Goal: Transaction & Acquisition: Book appointment/travel/reservation

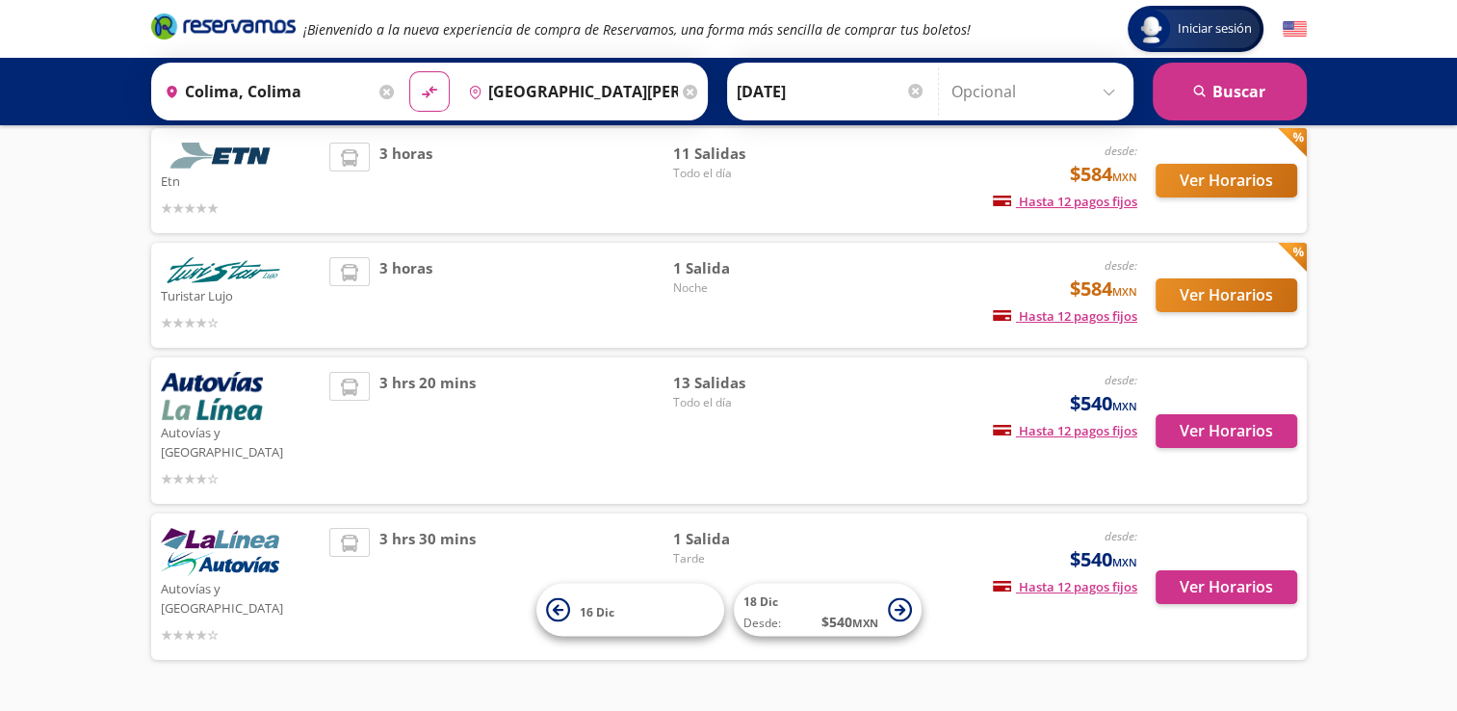
scroll to position [151, 0]
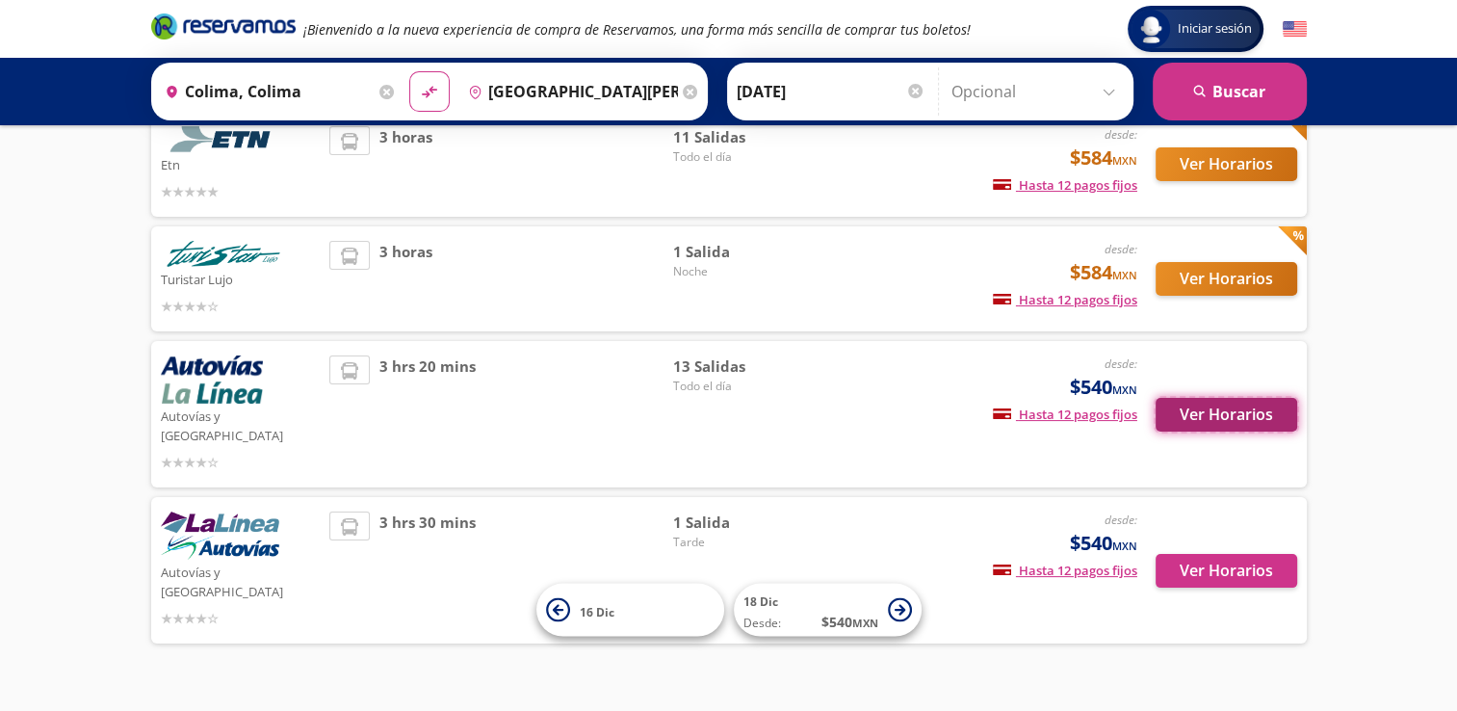
click at [1205, 408] on button "Ver Horarios" at bounding box center [1227, 415] width 142 height 34
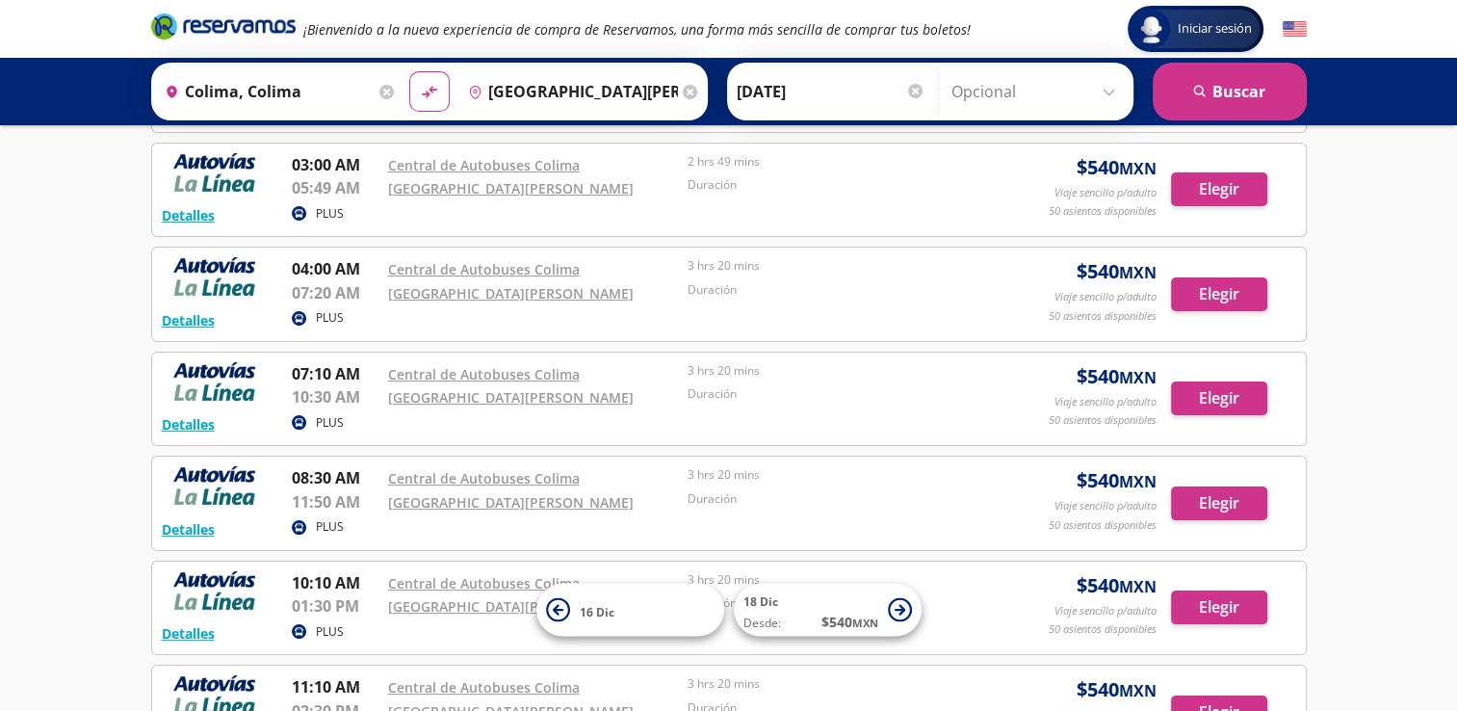
scroll to position [96, 0]
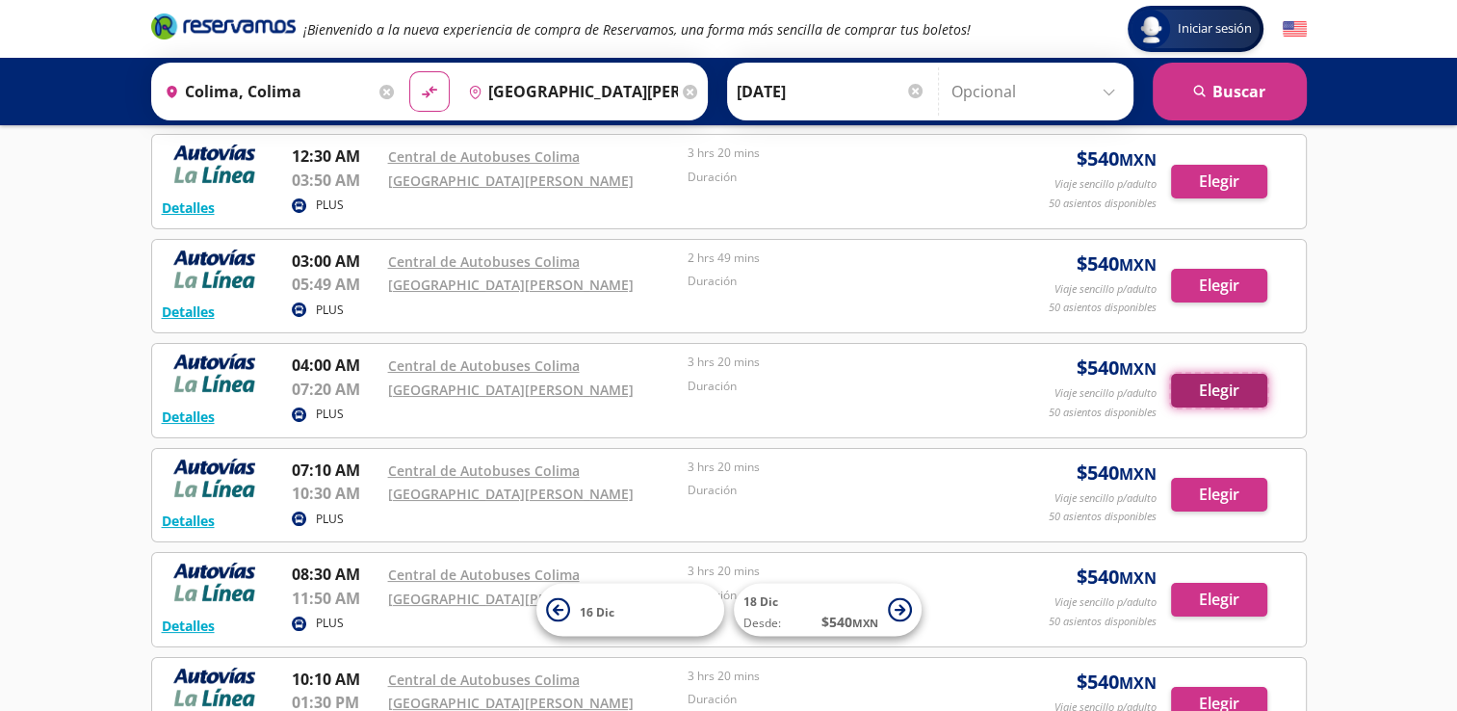
click at [1218, 385] on button "Elegir" at bounding box center [1219, 391] width 96 height 34
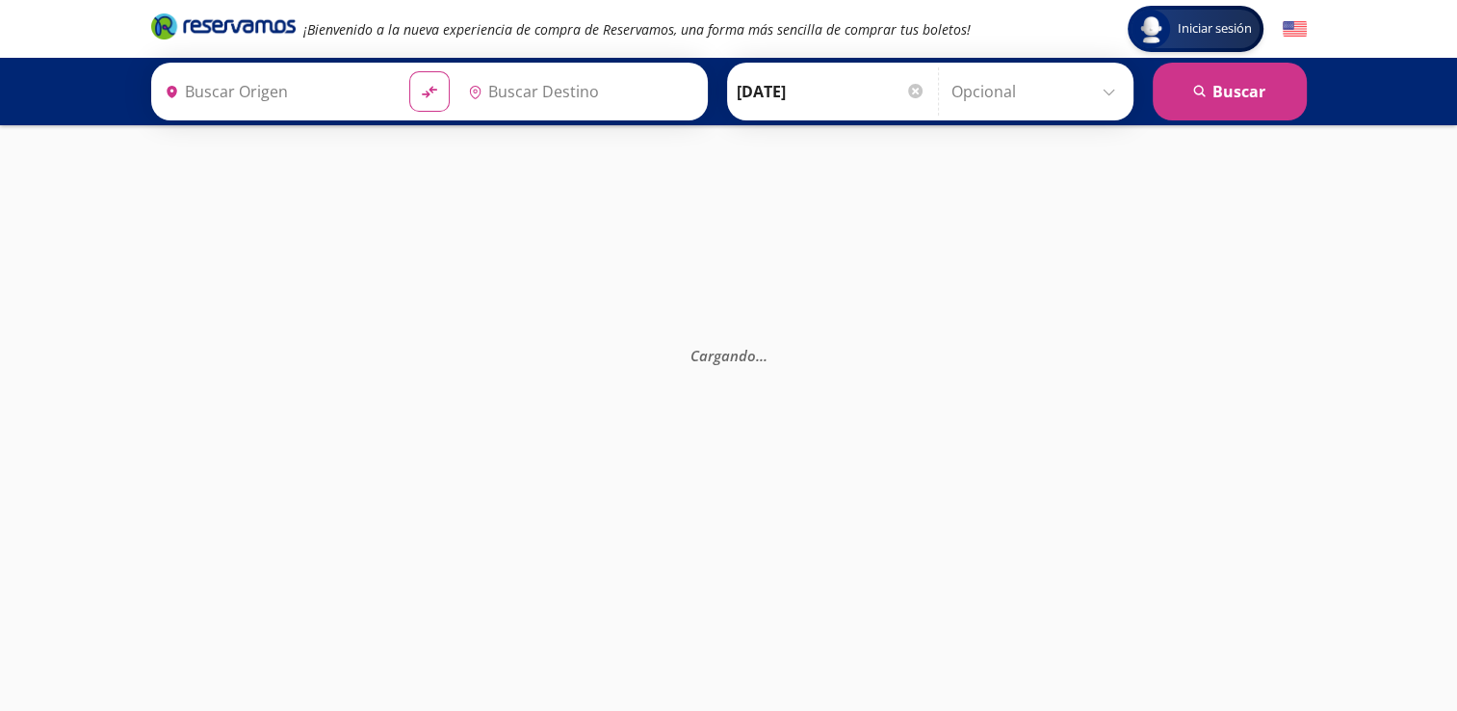
type input "[GEOGRAPHIC_DATA][PERSON_NAME], [GEOGRAPHIC_DATA]"
type input "Colima, Colima"
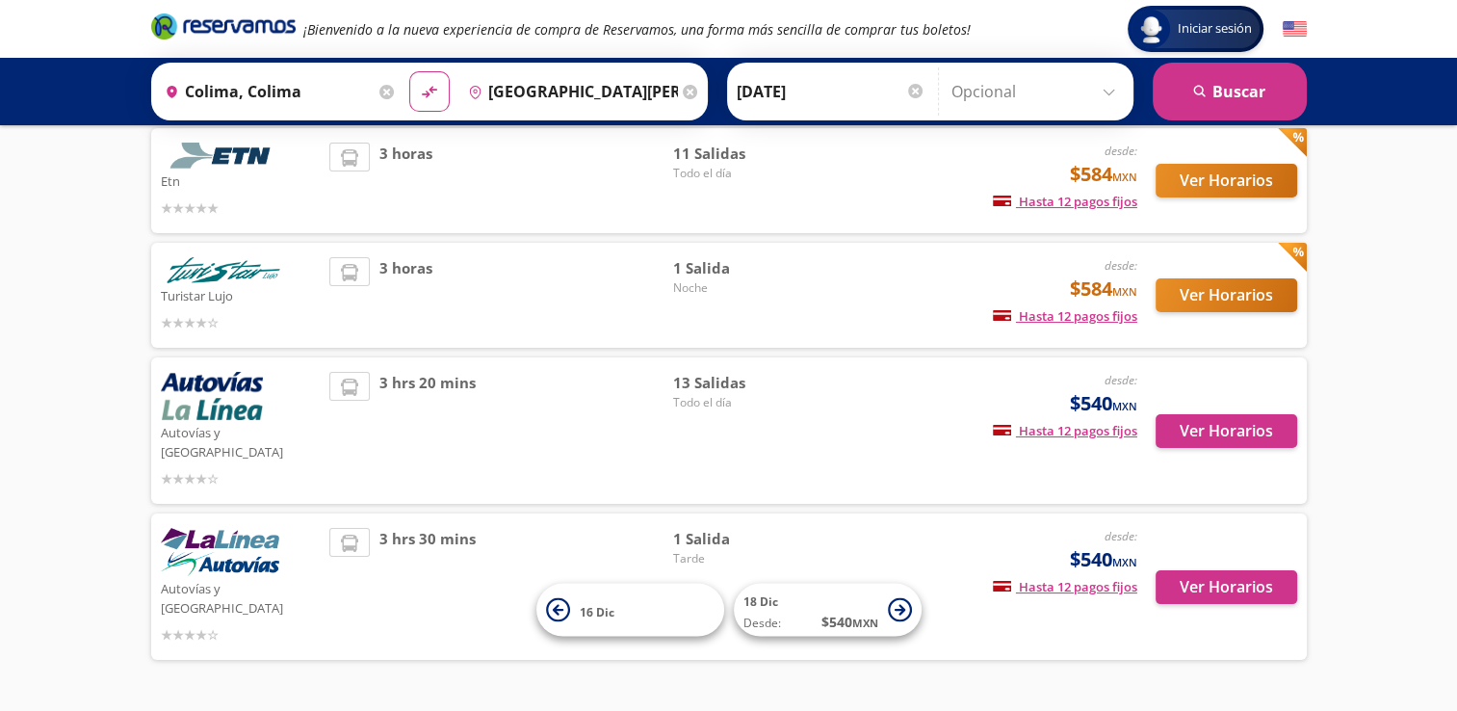
scroll to position [151, 0]
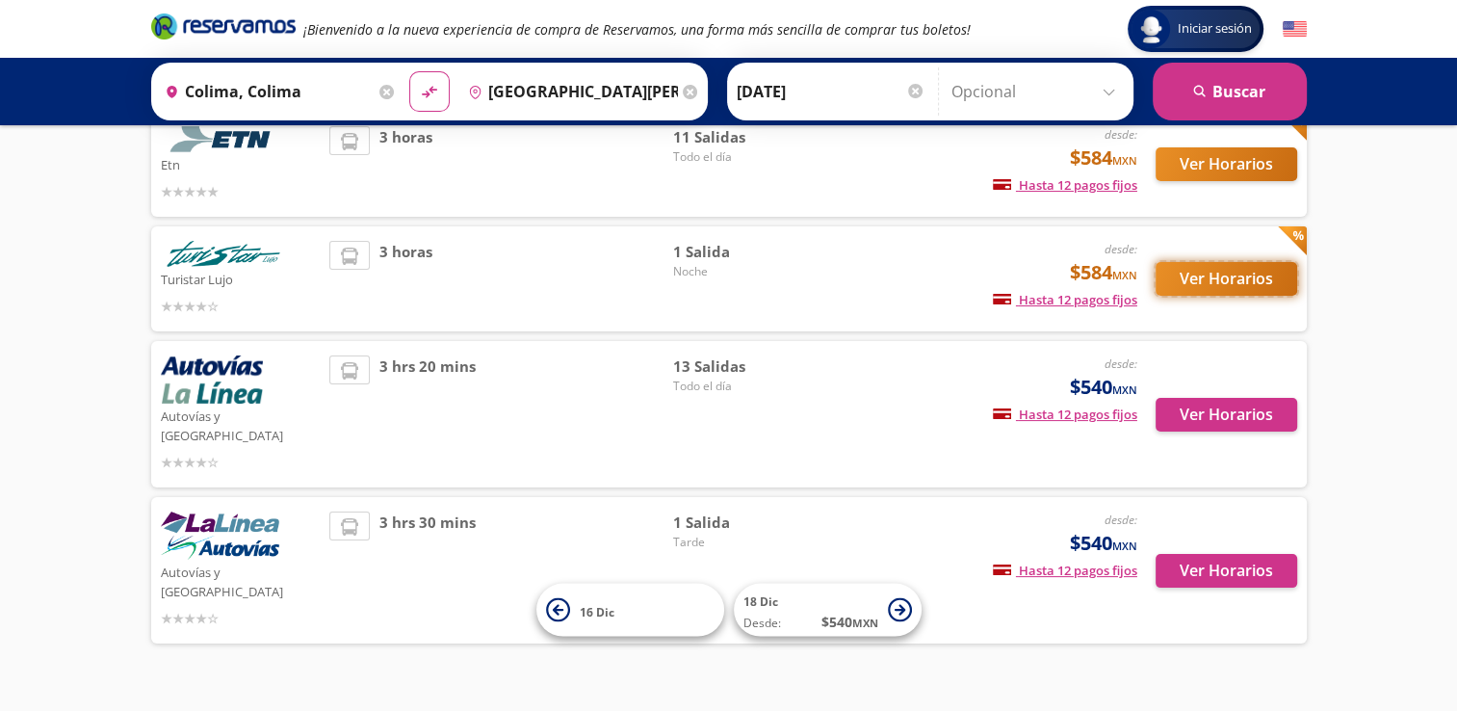
click at [1238, 275] on button "Ver Horarios" at bounding box center [1227, 279] width 142 height 34
